Goal: Task Accomplishment & Management: Use online tool/utility

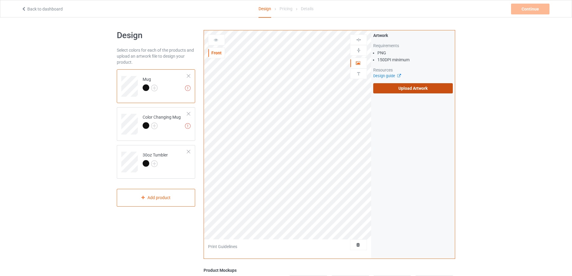
click at [391, 88] on label "Upload Artwork" at bounding box center [413, 88] width 80 height 10
click at [0, 0] on input "Upload Artwork" at bounding box center [0, 0] width 0 height 0
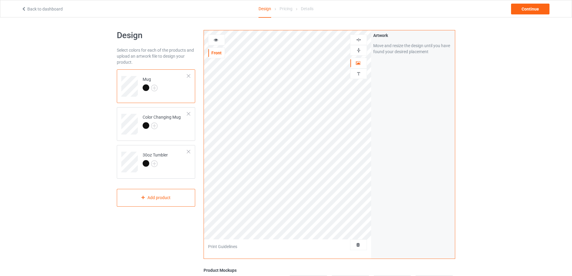
click at [217, 38] on icon at bounding box center [216, 39] width 5 height 4
